Goal: Book appointment/travel/reservation

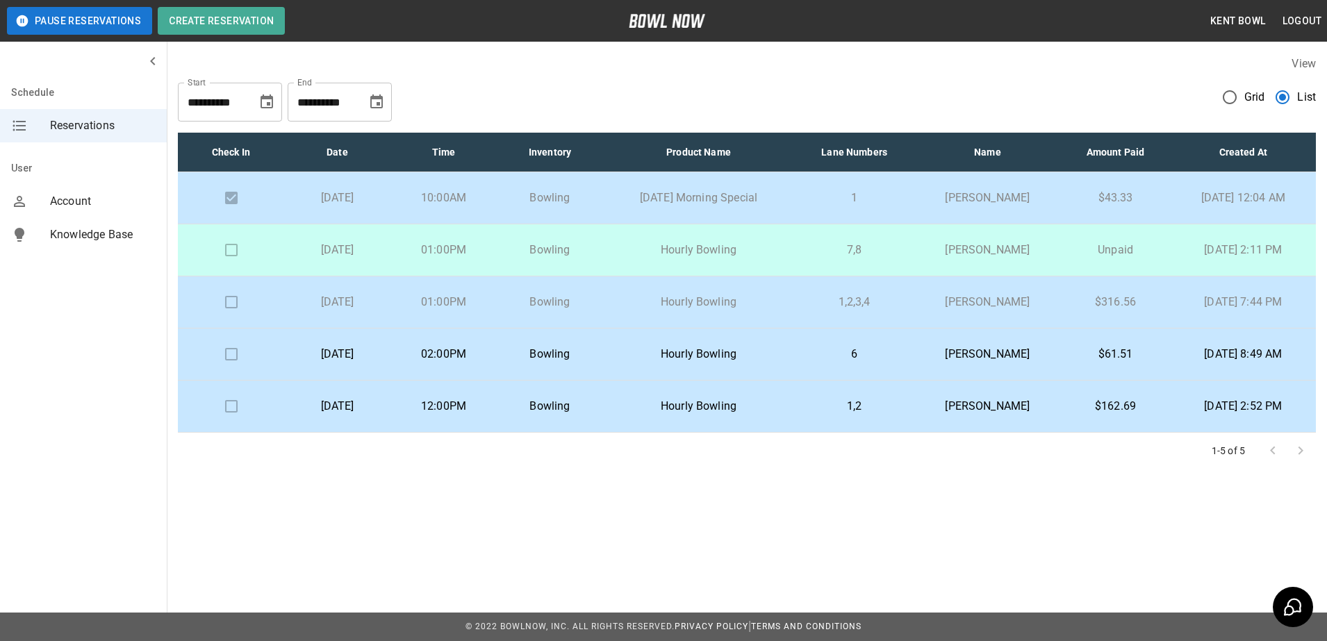
click at [223, 252] on td at bounding box center [231, 250] width 106 height 52
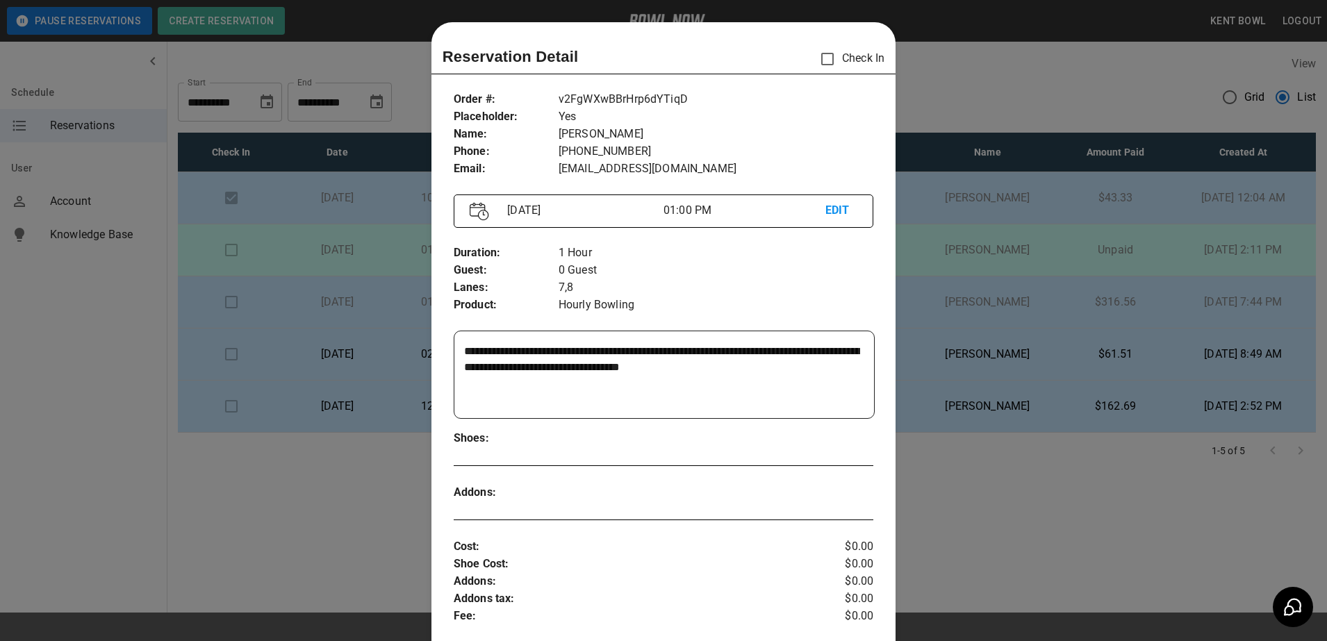
scroll to position [22, 0]
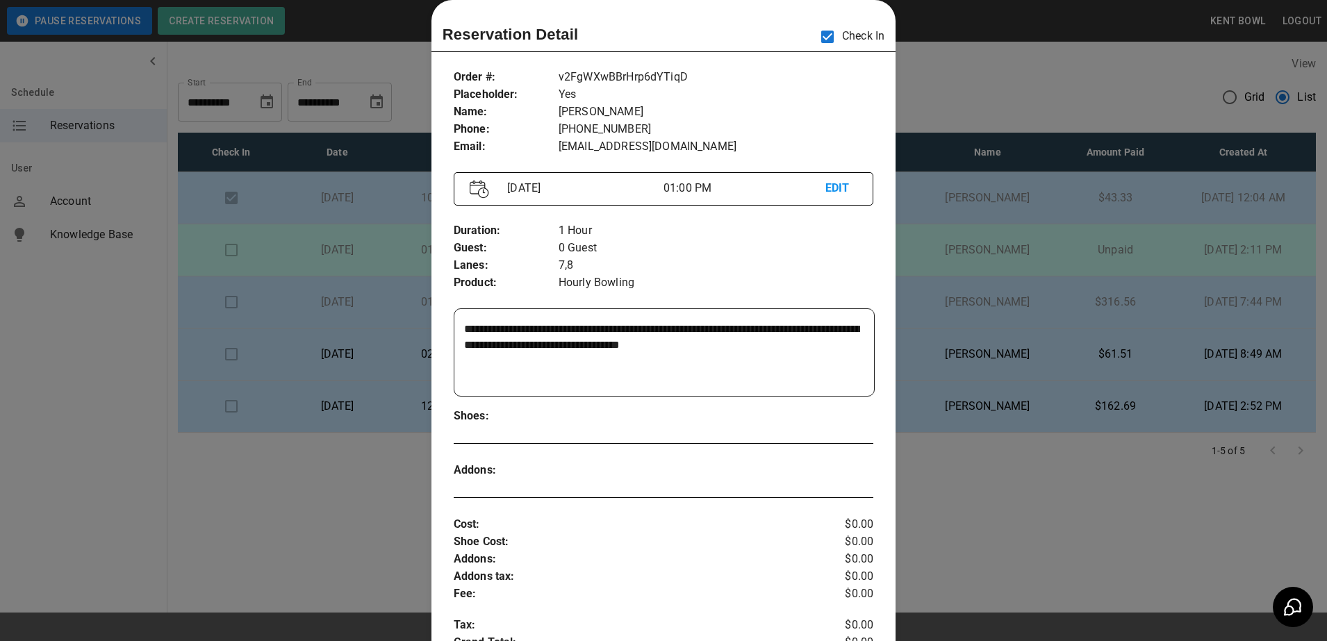
click at [89, 354] on div at bounding box center [663, 320] width 1327 height 641
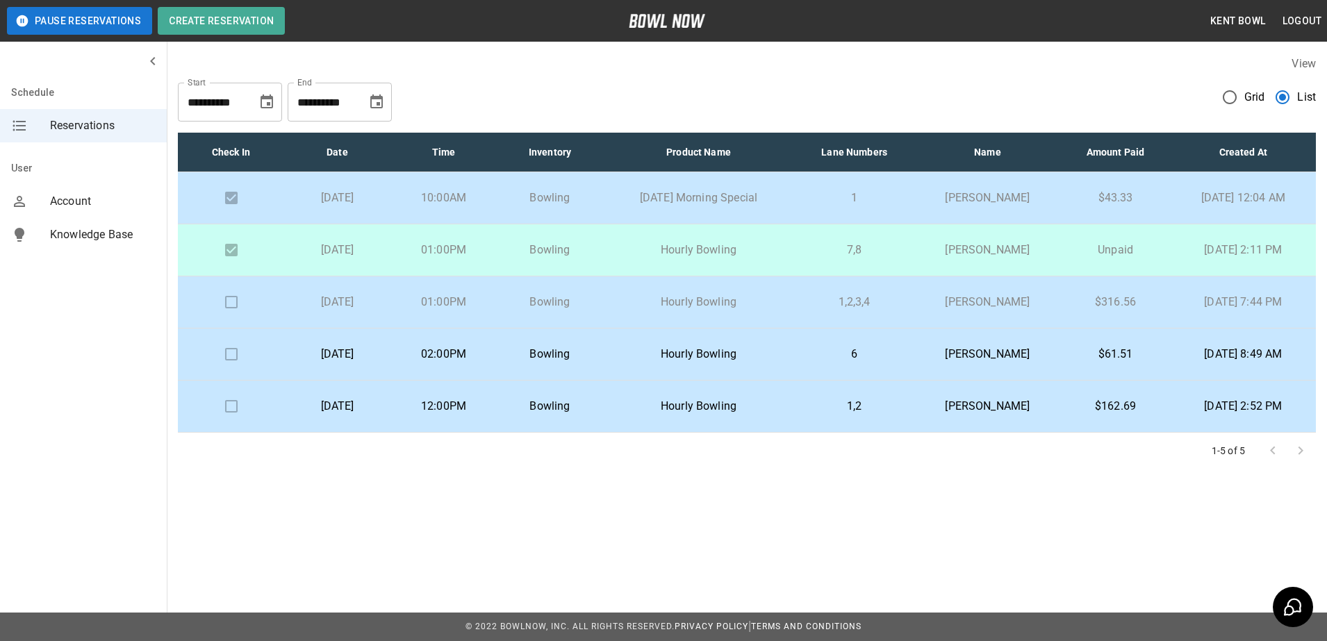
click at [226, 306] on td at bounding box center [231, 302] width 106 height 52
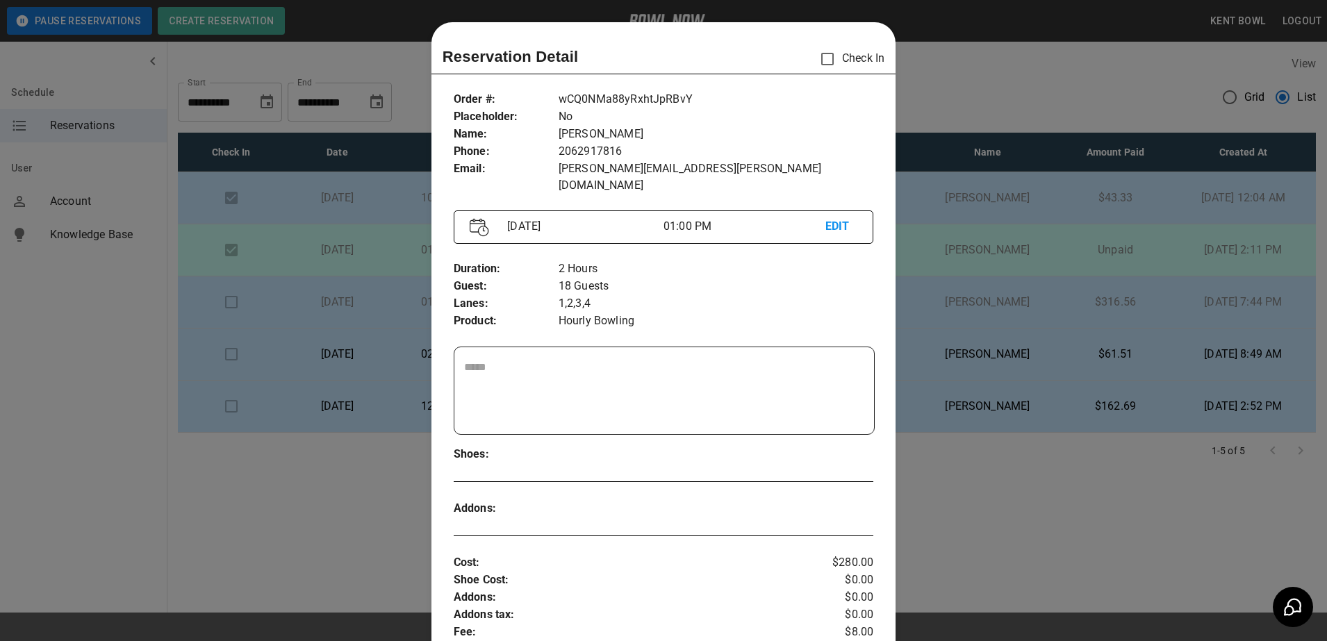
scroll to position [22, 0]
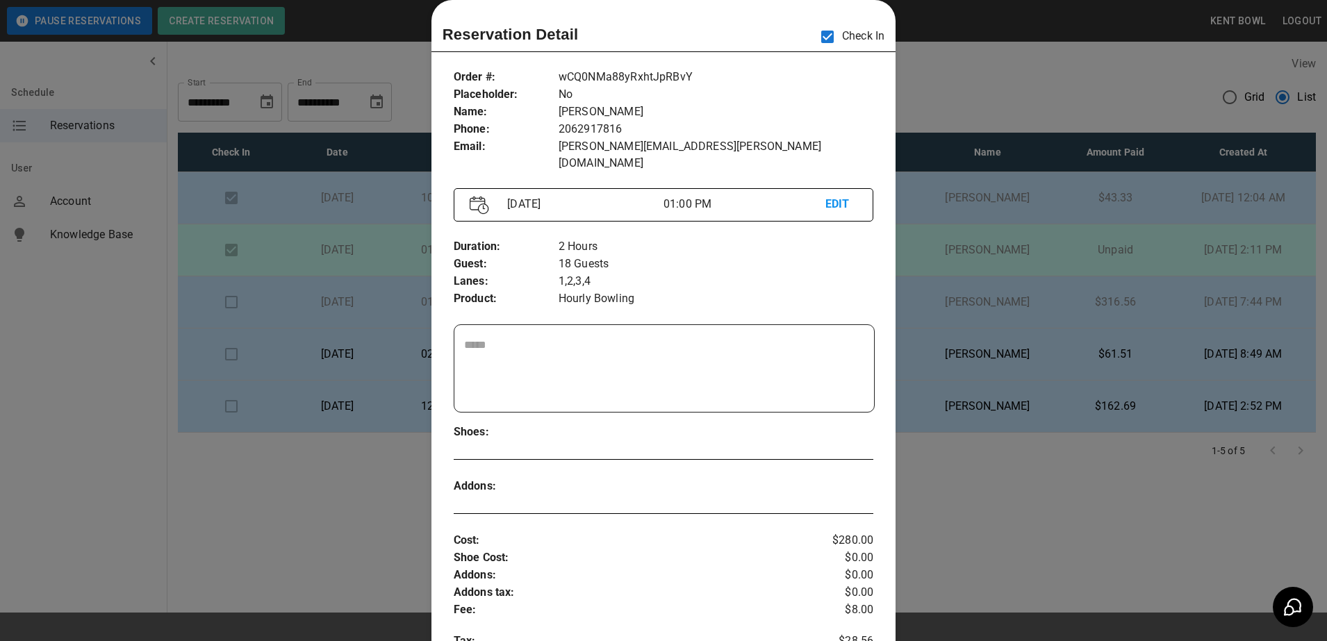
click at [60, 340] on div at bounding box center [663, 320] width 1327 height 641
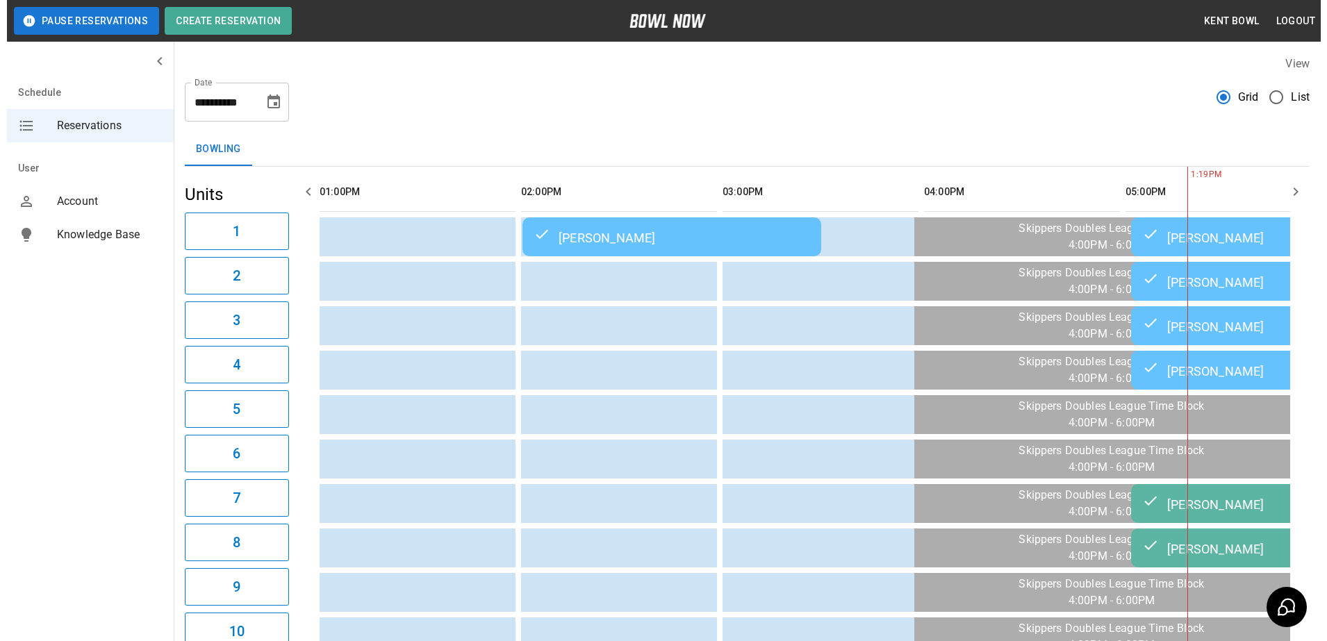
scroll to position [0, 806]
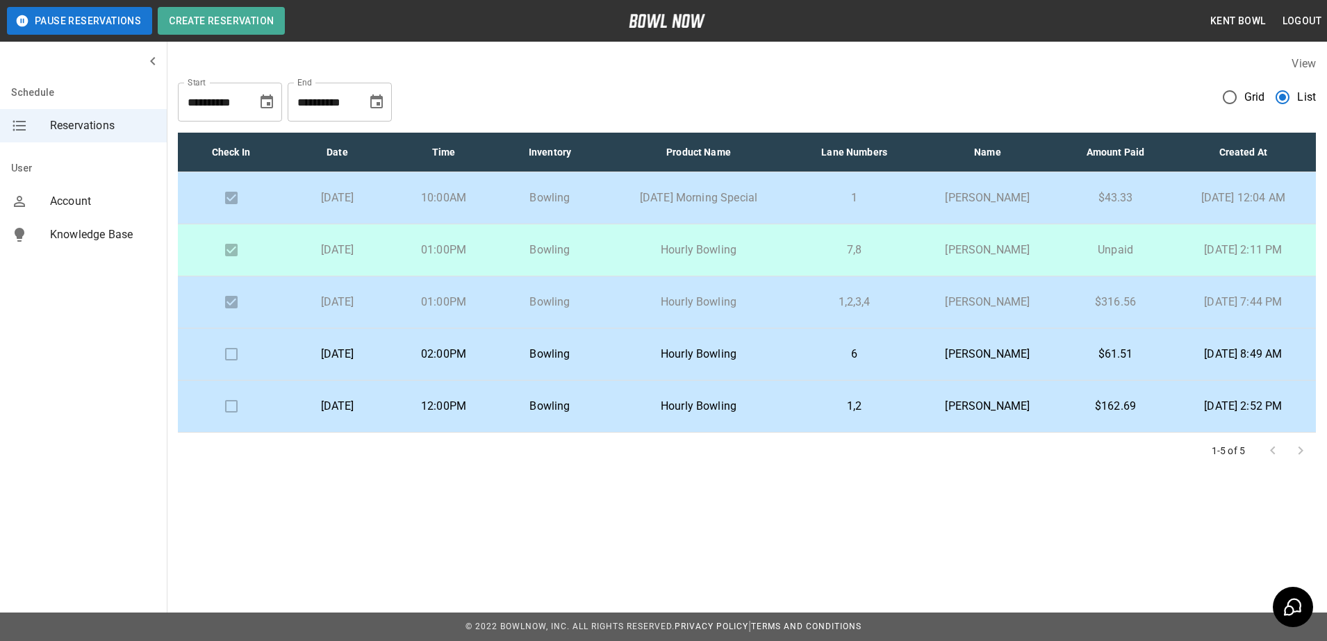
click at [340, 368] on td "[DATE]" at bounding box center [337, 355] width 106 height 52
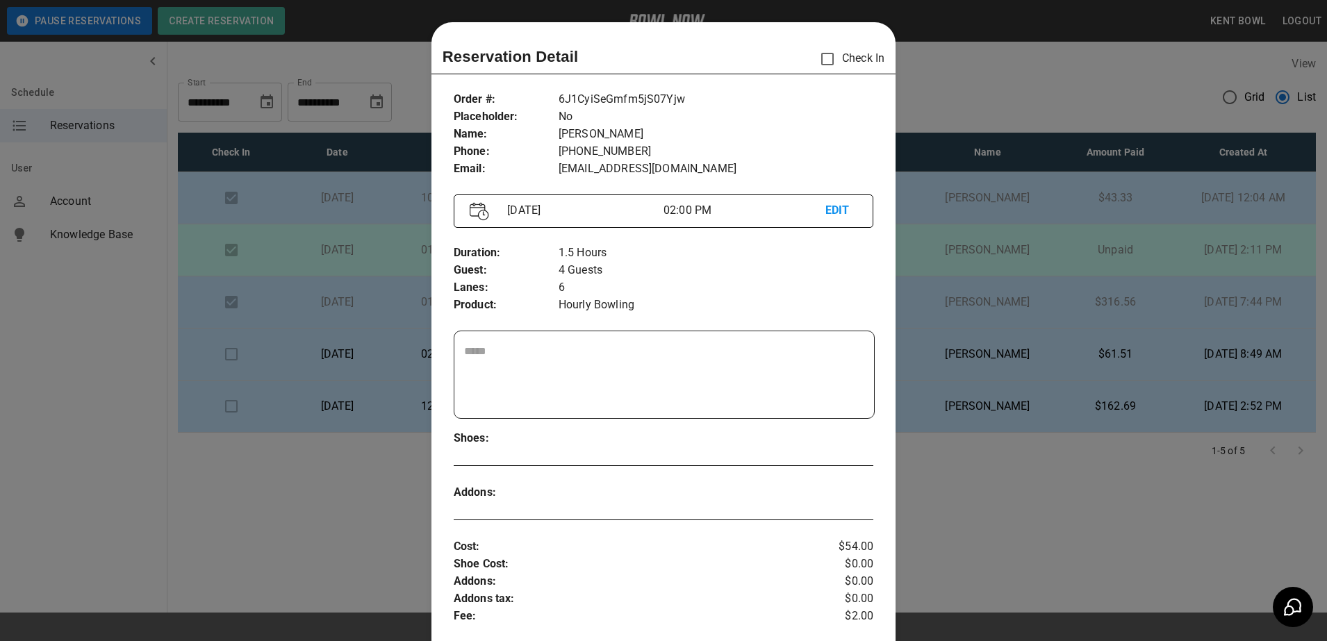
scroll to position [22, 0]
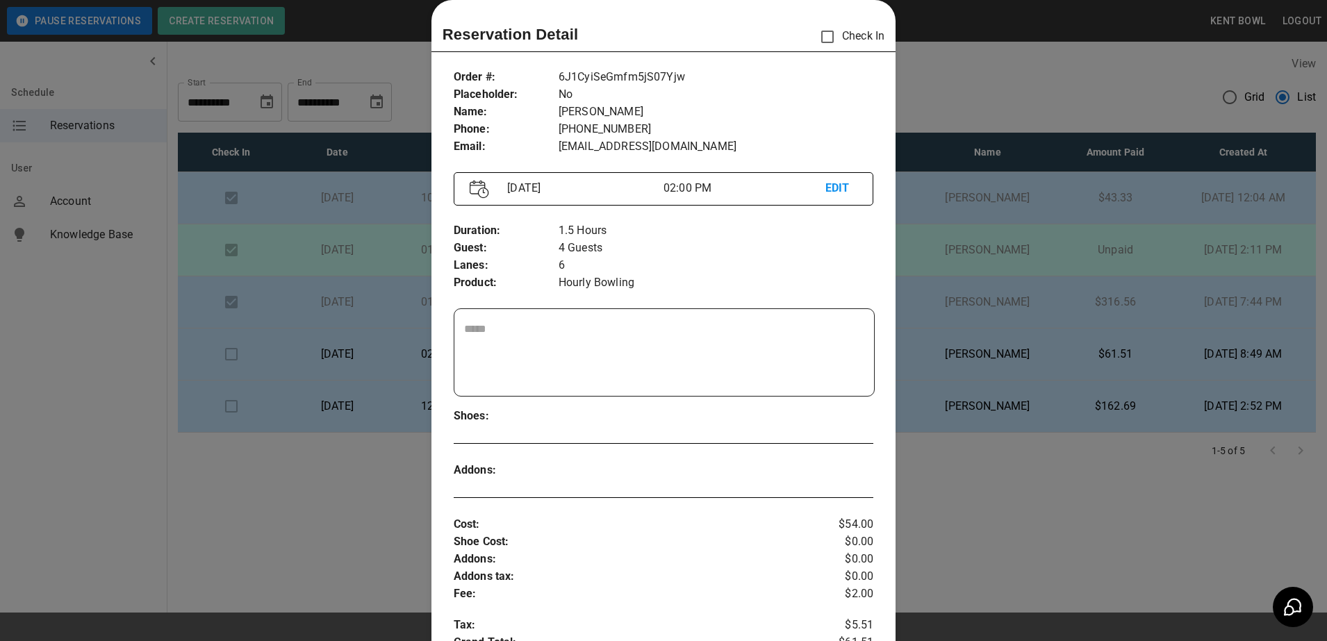
click at [91, 374] on div at bounding box center [663, 320] width 1327 height 641
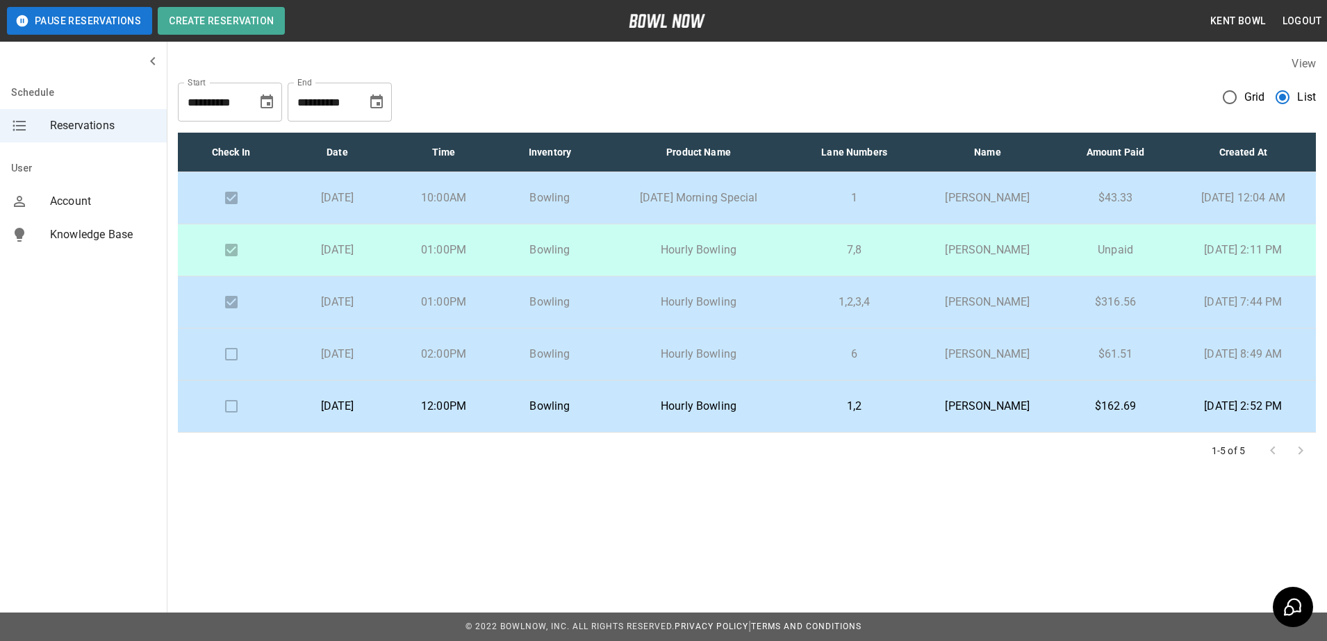
click at [592, 352] on p "Bowling" at bounding box center [550, 354] width 84 height 17
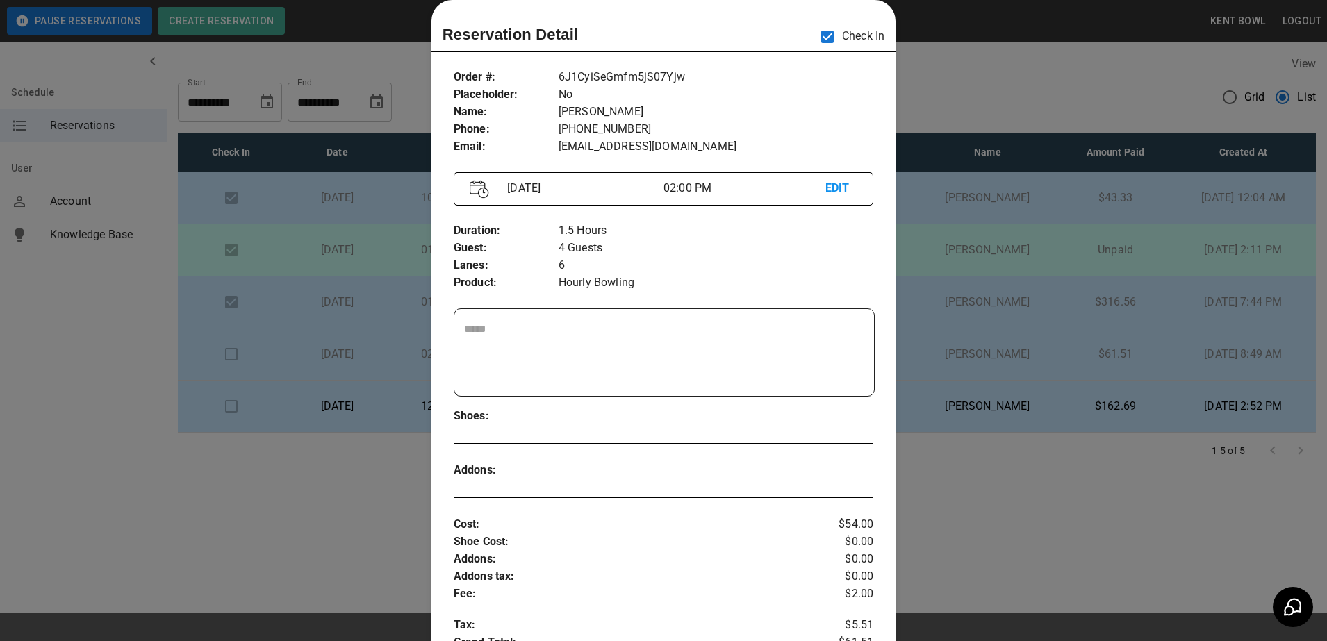
click at [148, 393] on div at bounding box center [663, 320] width 1327 height 641
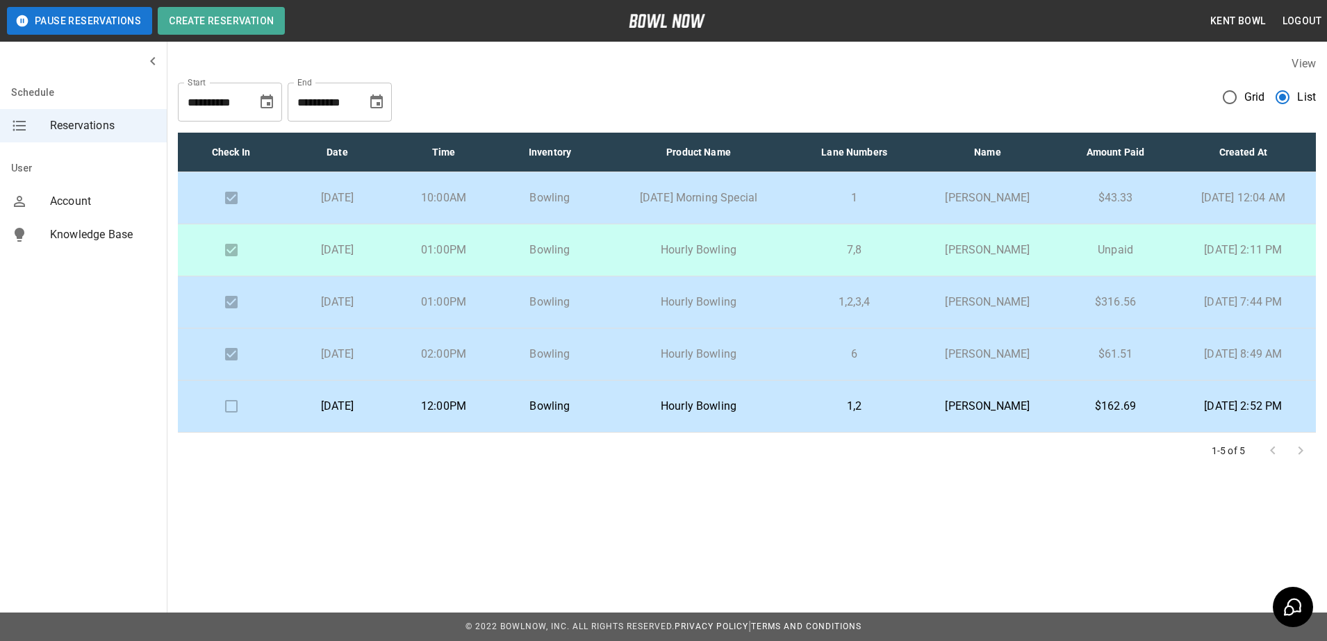
click at [339, 367] on td "[DATE]" at bounding box center [337, 355] width 106 height 52
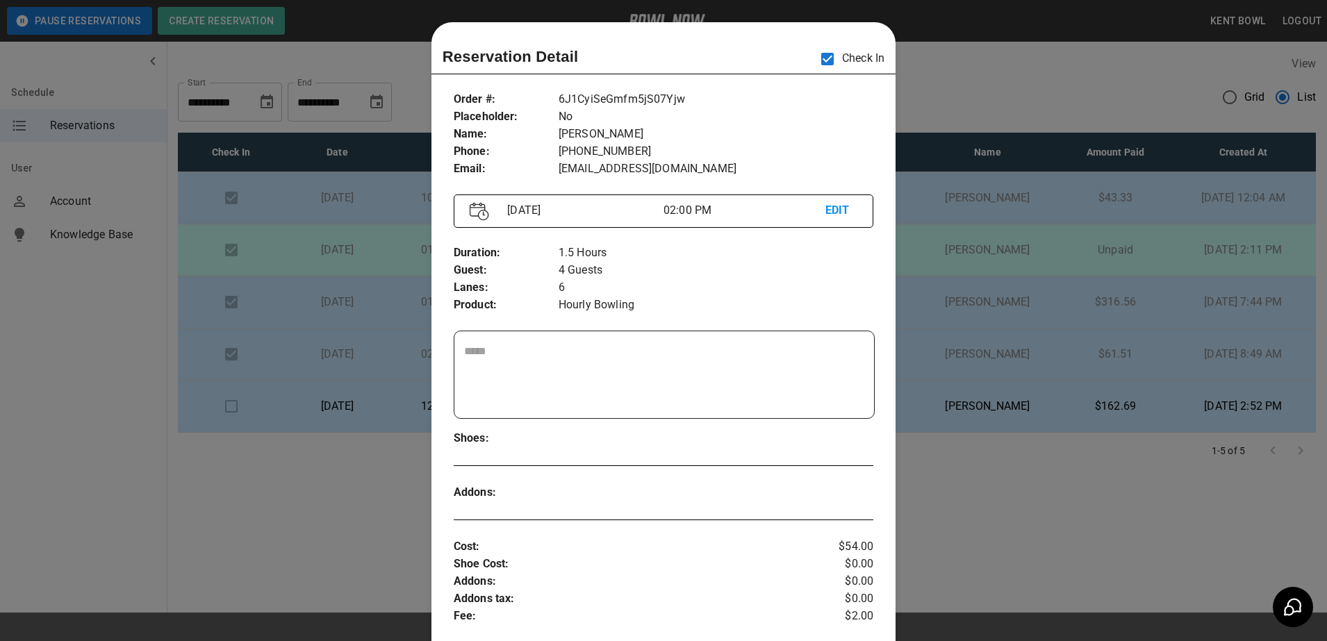
scroll to position [22, 0]
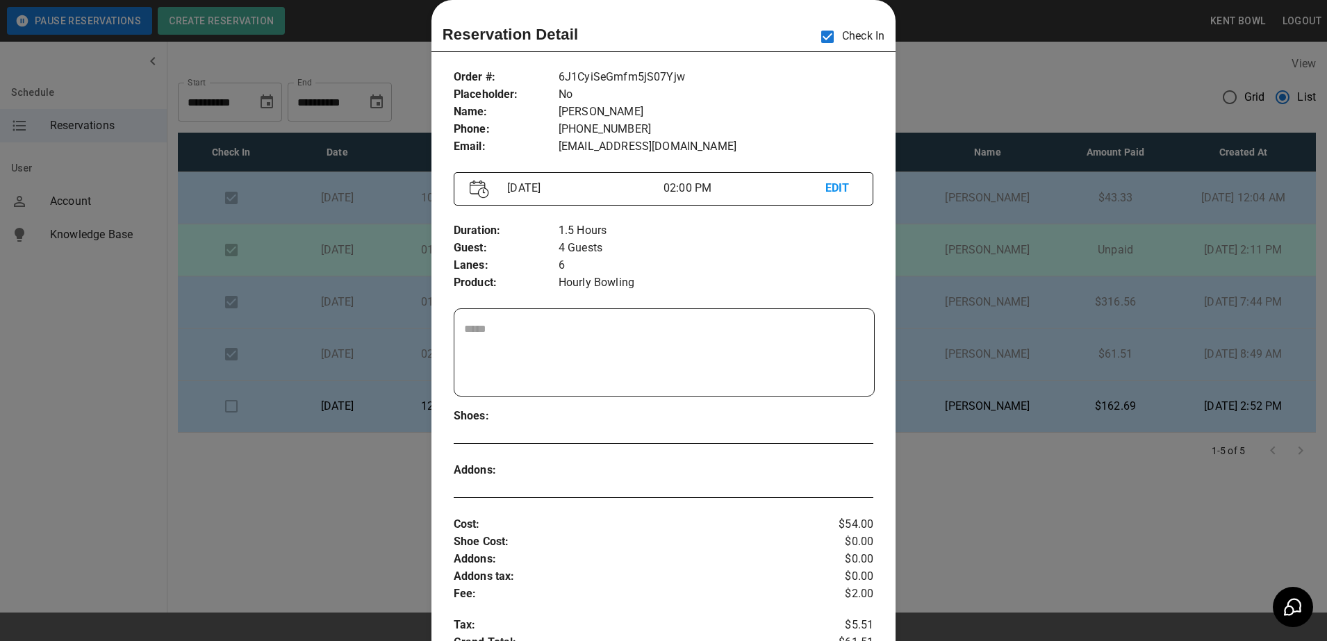
click at [65, 397] on div at bounding box center [663, 320] width 1327 height 641
